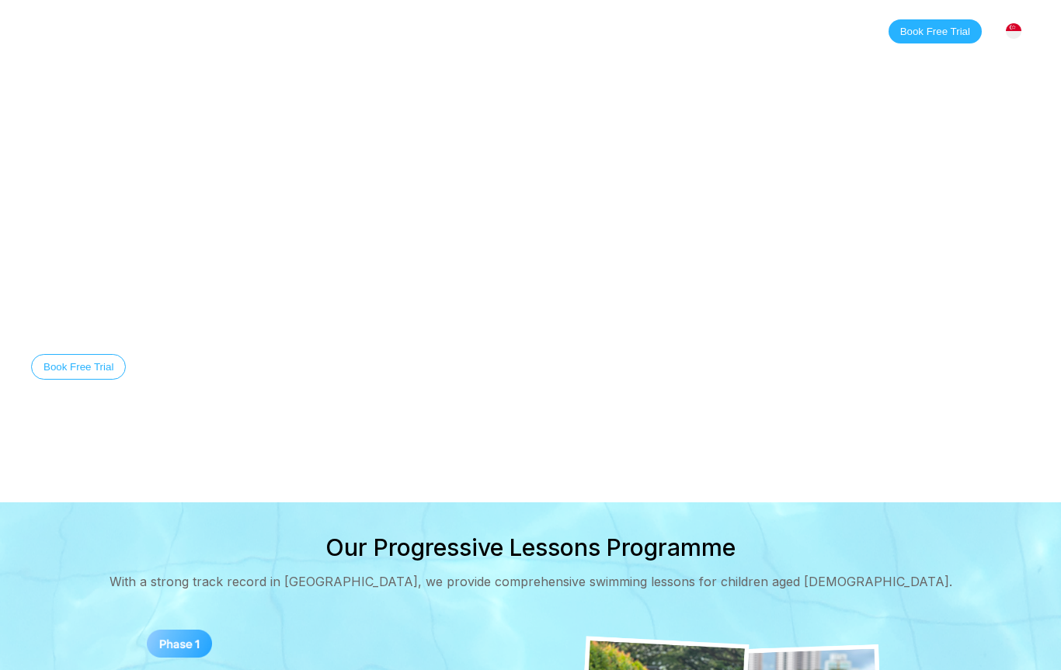
click at [349, 89] on video at bounding box center [530, 251] width 1061 height 503
click at [492, 29] on link "Contact" at bounding box center [477, 31] width 77 height 16
click at [497, 27] on link "Contact" at bounding box center [477, 31] width 77 height 16
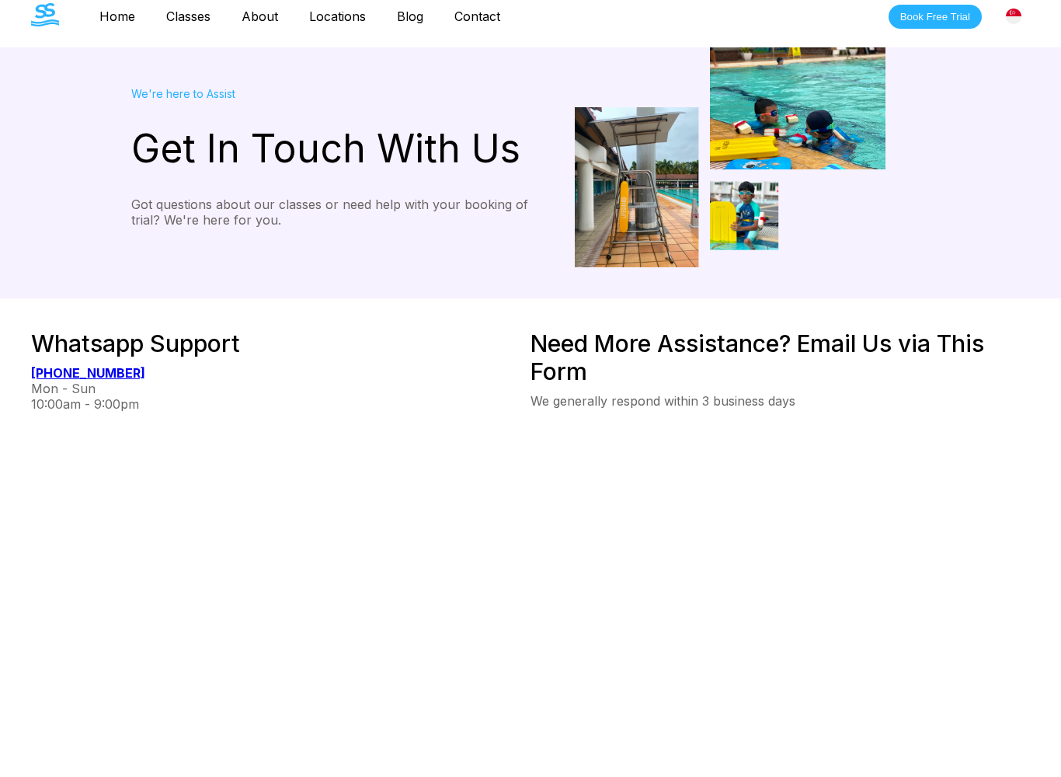
scroll to position [16, 0]
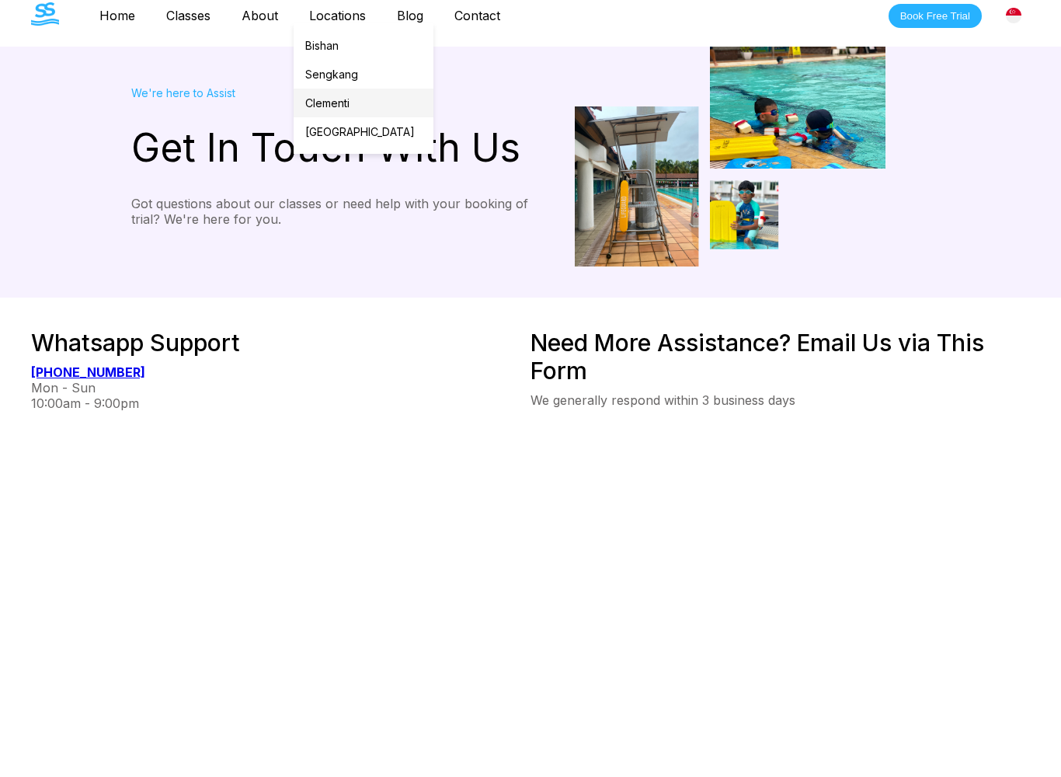
click at [361, 103] on link "Clementi" at bounding box center [364, 103] width 140 height 29
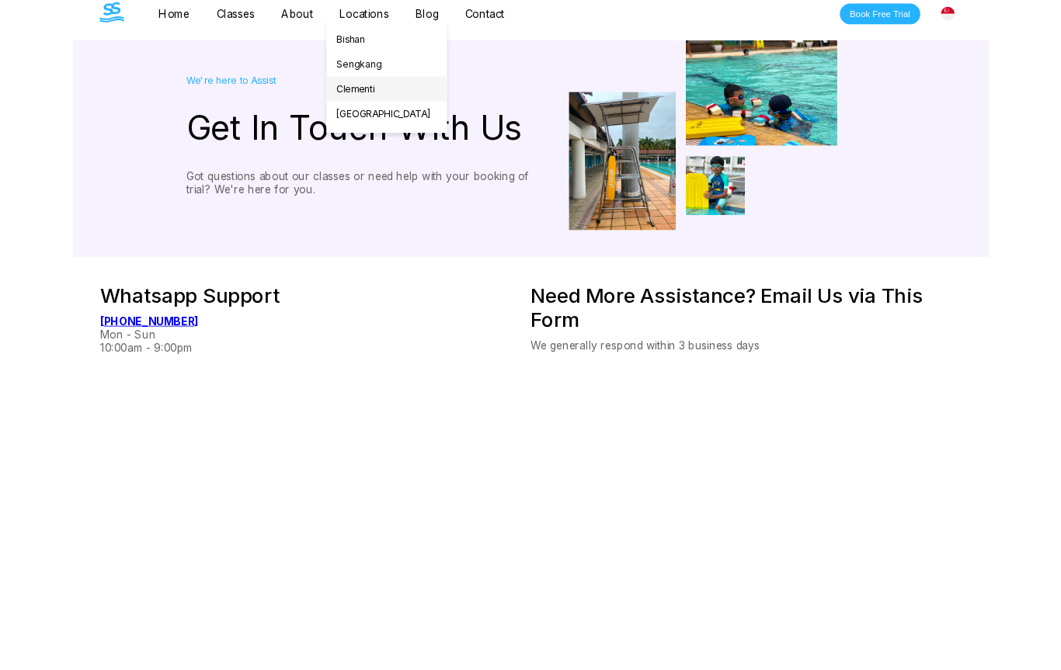
scroll to position [59, 0]
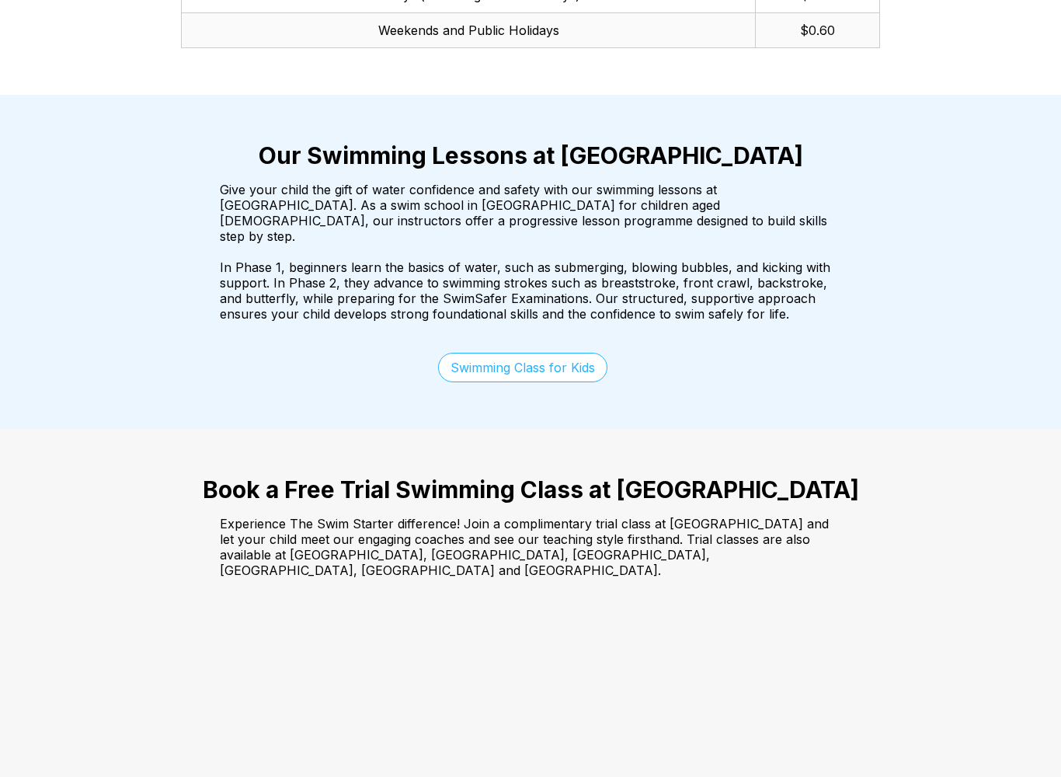
scroll to position [2621, 0]
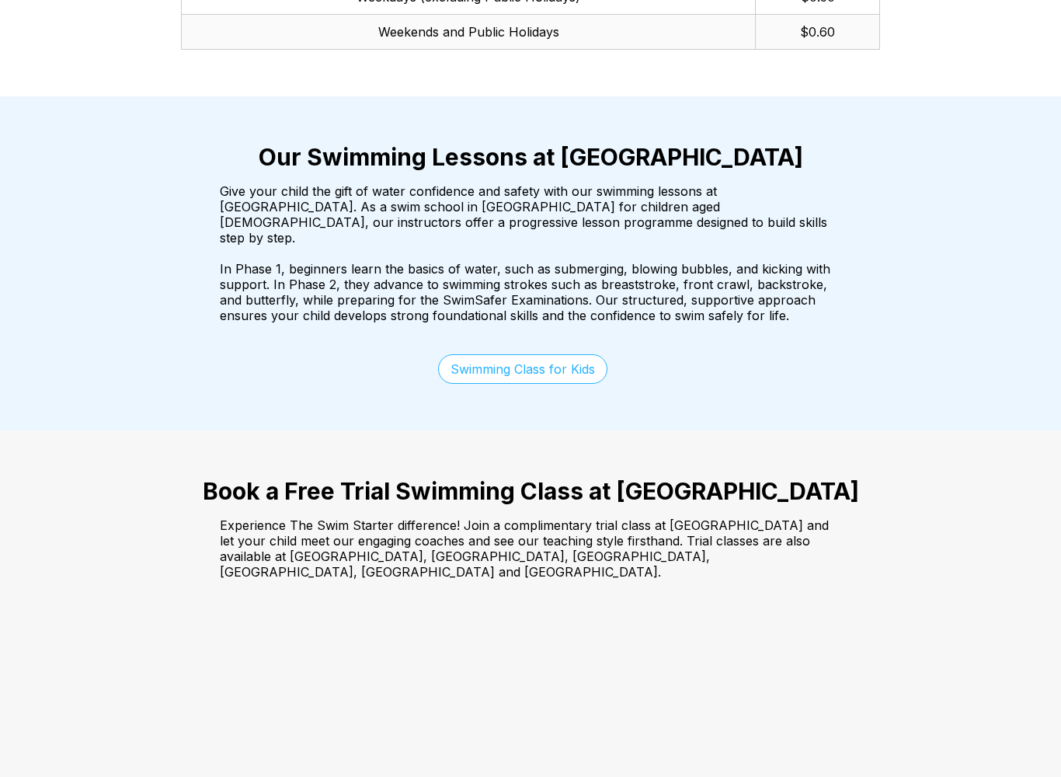
click at [536, 311] on div "Our Swimming Lessons at [GEOGRAPHIC_DATA] Give your child the gift of water con…" at bounding box center [530, 263] width 1061 height 334
click at [560, 354] on link "Swimming Class for Kids" at bounding box center [522, 369] width 169 height 30
